Goal: Check status: Check status

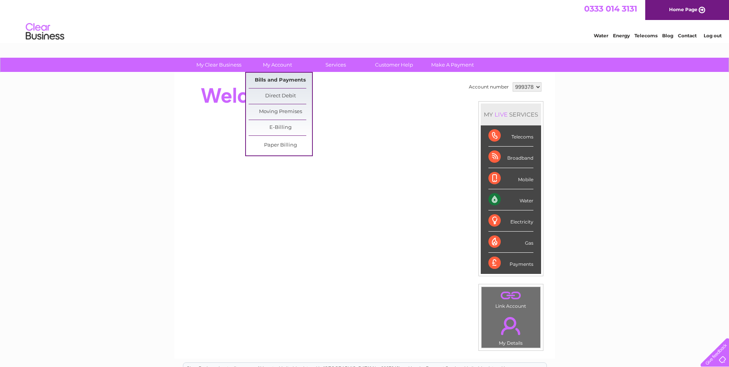
click at [282, 82] on link "Bills and Payments" at bounding box center [280, 80] width 63 height 15
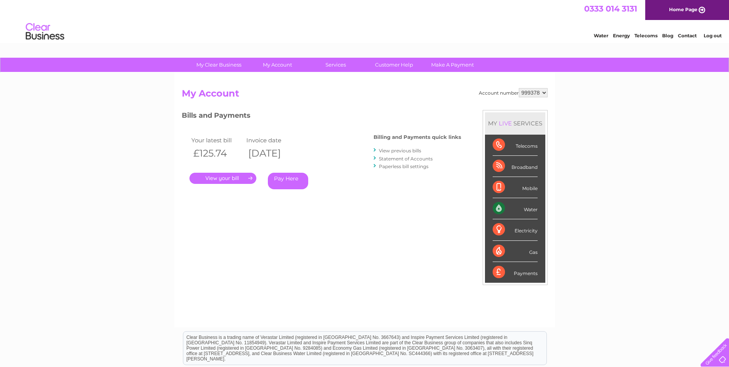
click at [227, 175] on link "." at bounding box center [222, 178] width 67 height 11
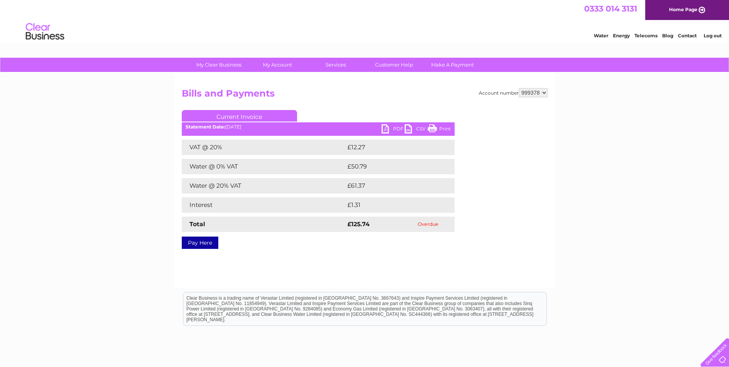
click at [392, 127] on link "PDF" at bounding box center [393, 129] width 23 height 11
